Goal: Navigation & Orientation: Find specific page/section

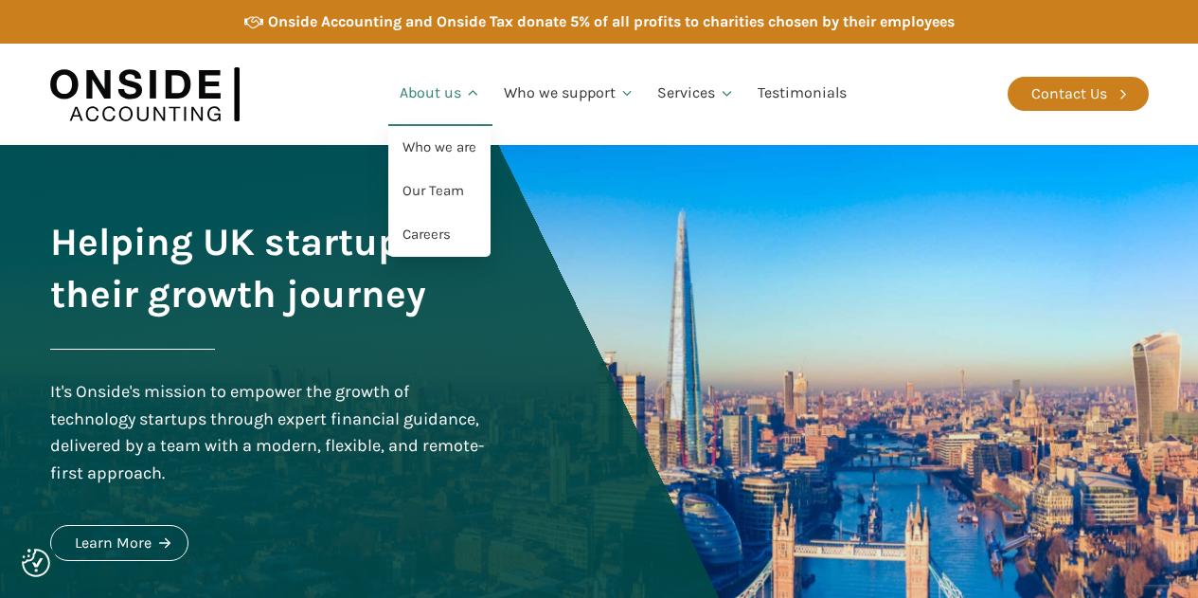
click at [426, 97] on link "About us" at bounding box center [440, 94] width 104 height 64
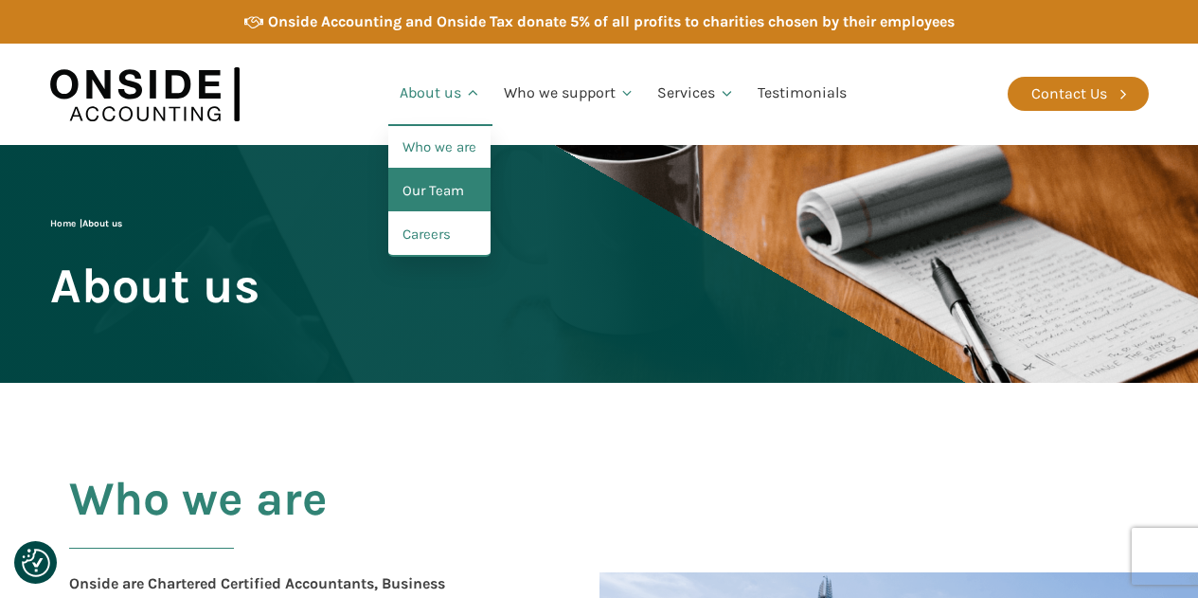
click at [421, 198] on link "Our Team" at bounding box center [439, 192] width 102 height 44
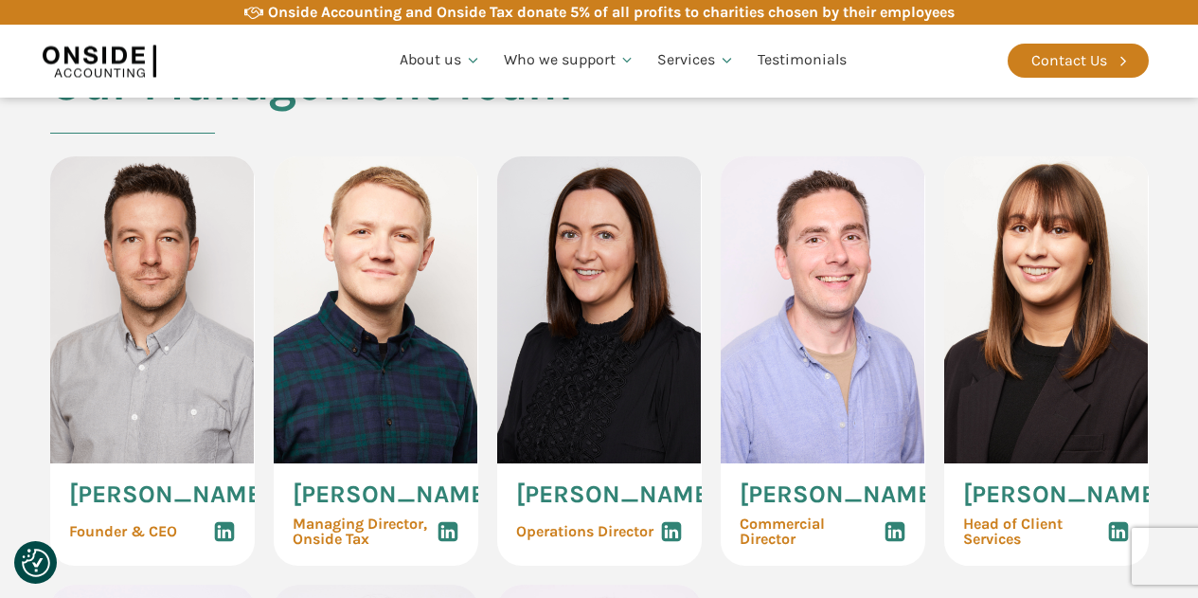
scroll to position [1031, 0]
